Goal: Find specific page/section: Find specific page/section

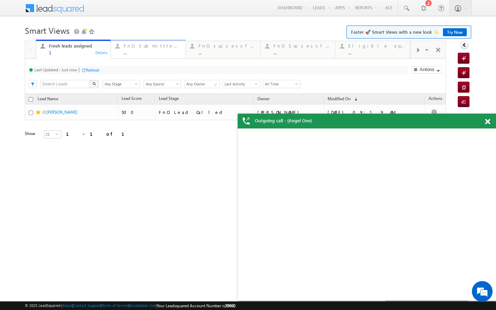
click at [129, 51] on div "..." at bounding box center [153, 52] width 58 height 5
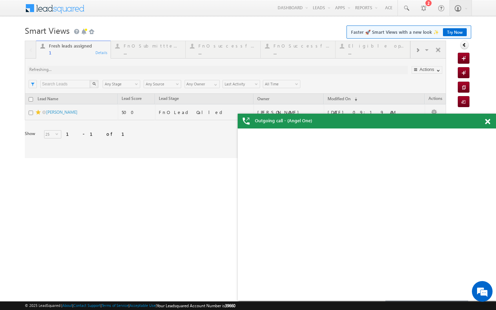
click at [136, 43] on div at bounding box center [235, 99] width 421 height 117
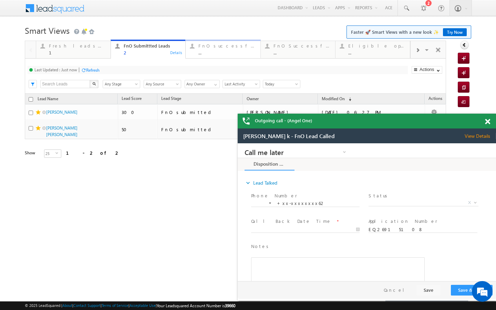
click at [229, 51] on div "..." at bounding box center [227, 52] width 58 height 5
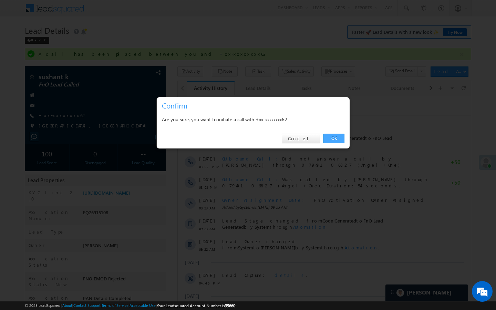
click at [332, 137] on link "OK" at bounding box center [333, 139] width 21 height 10
